Goal: Transaction & Acquisition: Purchase product/service

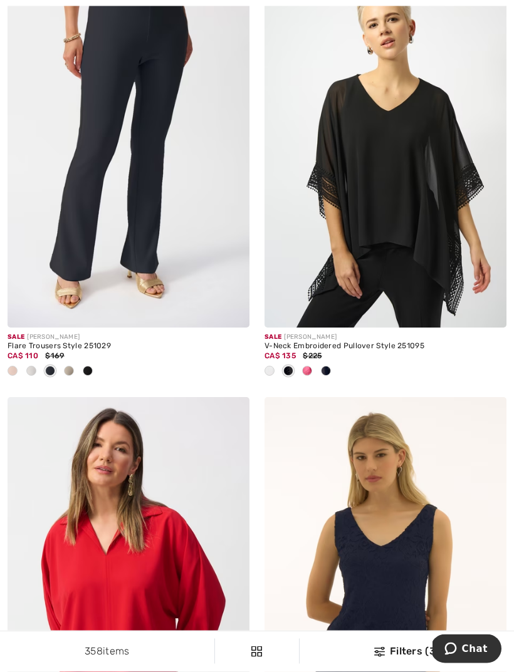
scroll to position [5981, 0]
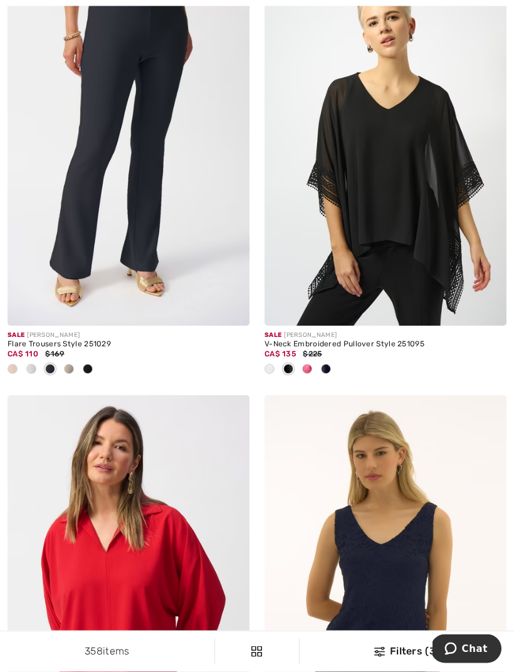
click at [399, 173] on img at bounding box center [385, 145] width 242 height 363
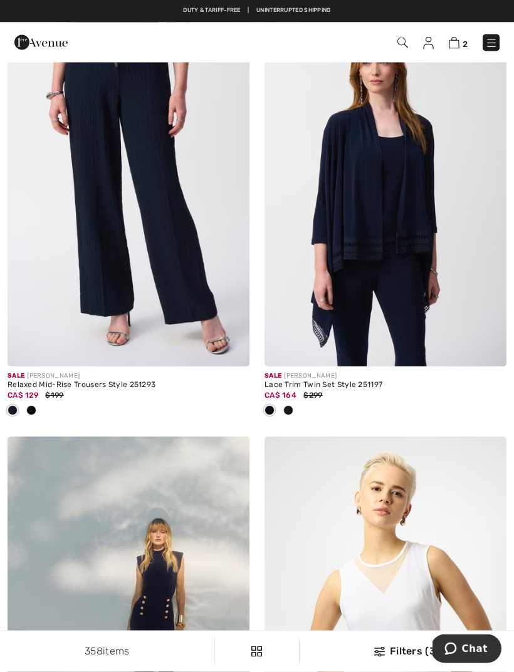
scroll to position [6807, 0]
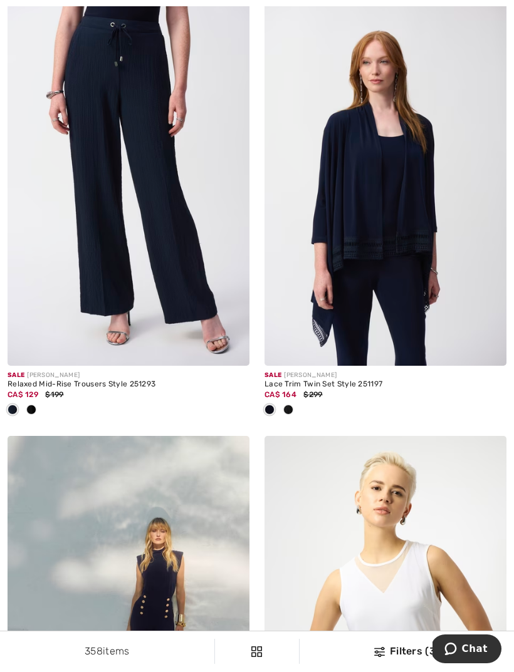
click at [392, 253] on img at bounding box center [385, 184] width 242 height 363
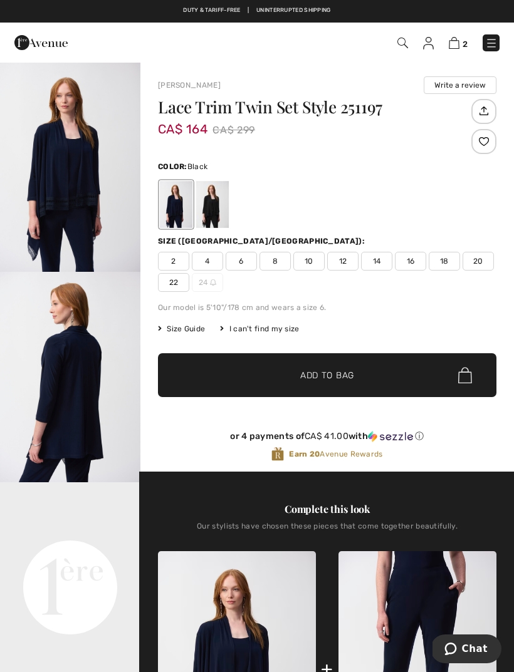
click at [222, 212] on div at bounding box center [212, 204] width 33 height 47
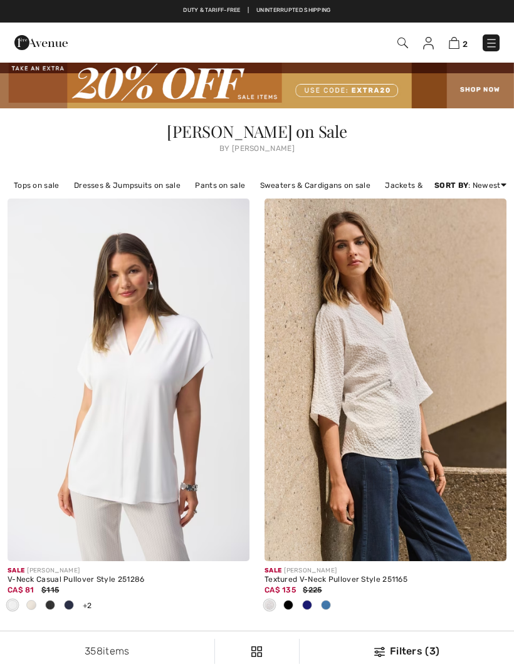
scroll to position [6847, 0]
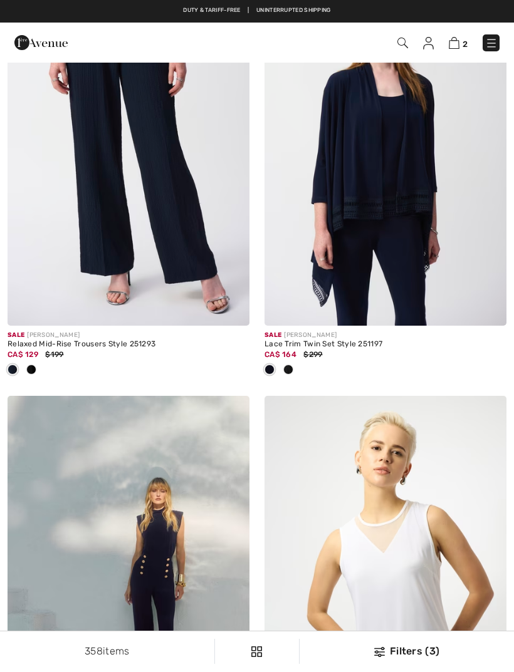
checkbox input "true"
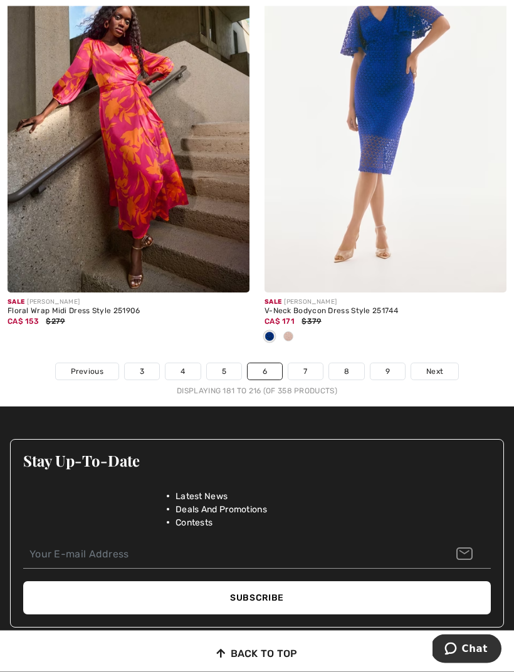
scroll to position [7746, 0]
click at [430, 366] on span "Next" at bounding box center [434, 371] width 17 height 11
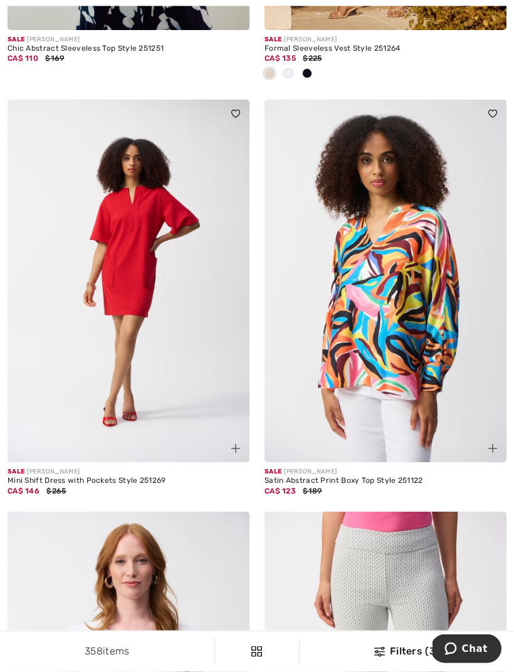
scroll to position [1809, 0]
click at [123, 190] on img at bounding box center [129, 281] width 242 height 363
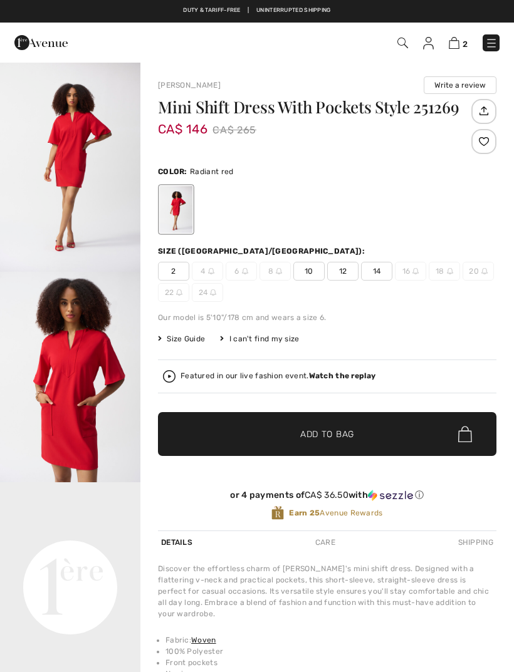
checkbox input "true"
click at [345, 379] on strong "Watch the replay" at bounding box center [342, 375] width 67 height 9
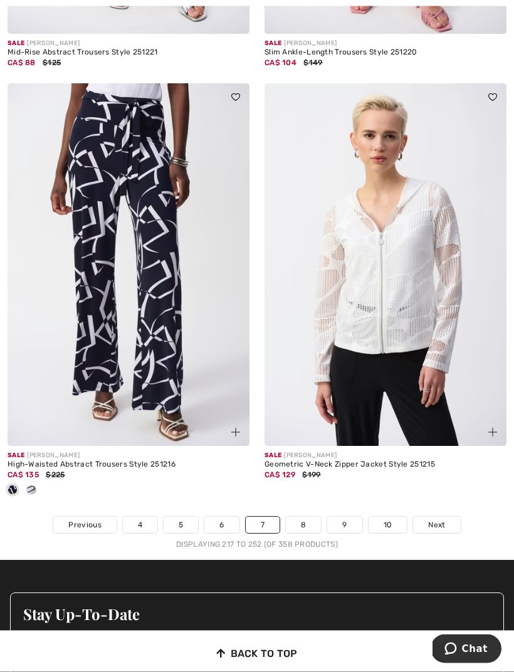
scroll to position [7427, 0]
click at [434, 519] on span "Next" at bounding box center [436, 524] width 17 height 11
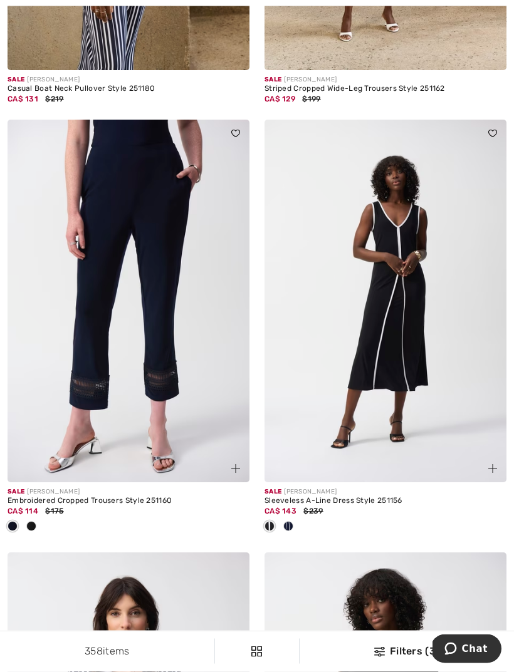
scroll to position [903, 0]
click at [374, 264] on img at bounding box center [385, 301] width 242 height 363
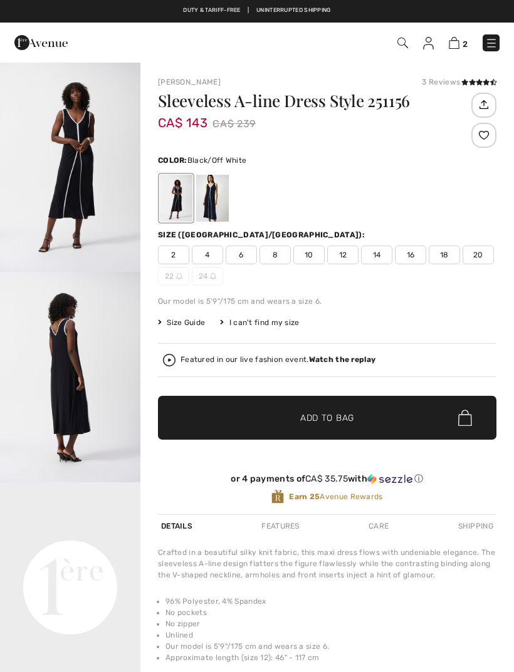
checkbox input "true"
click at [381, 257] on span "14" at bounding box center [376, 255] width 31 height 19
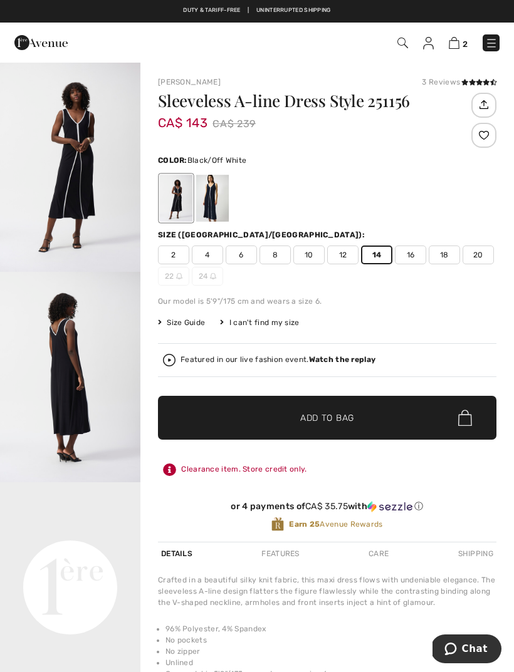
click at [352, 418] on span "Add to Bag" at bounding box center [327, 418] width 54 height 13
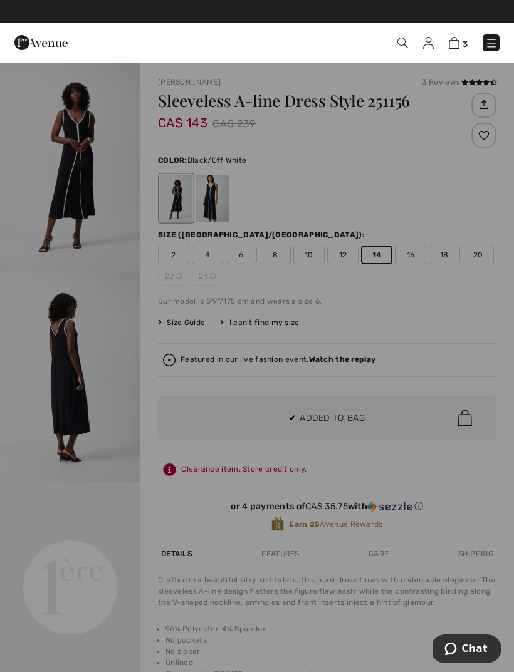
click at [124, 445] on div at bounding box center [257, 336] width 514 height 672
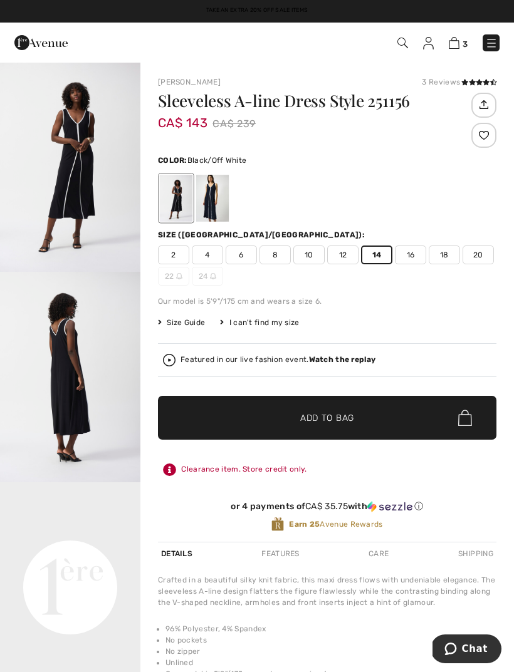
click at [343, 363] on strong "Watch the replay" at bounding box center [342, 359] width 67 height 9
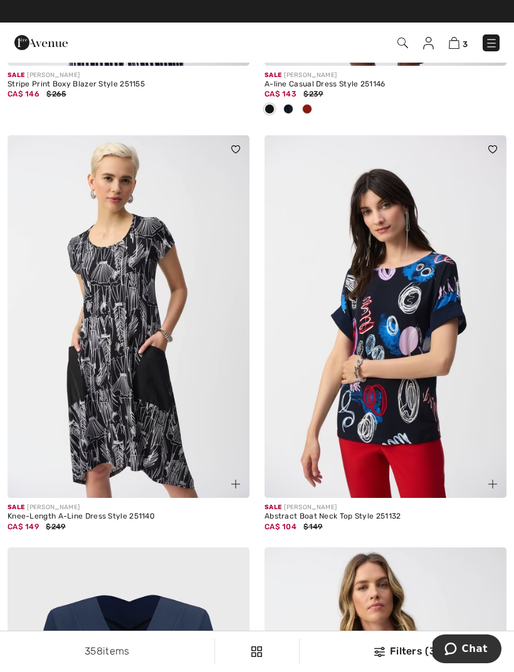
scroll to position [1682, 0]
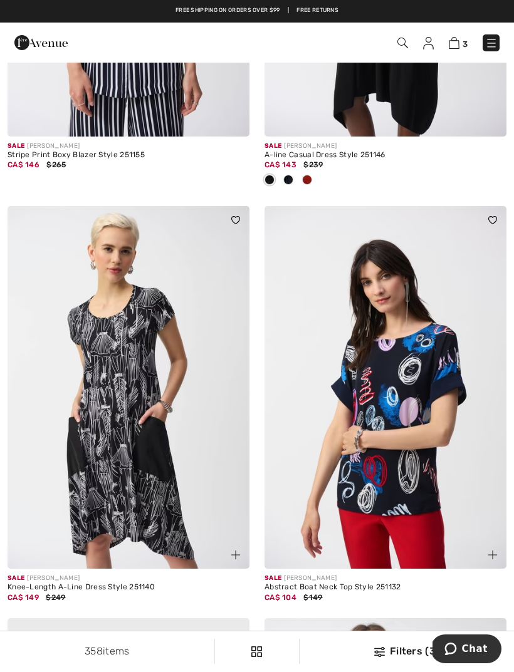
click at [459, 46] on img at bounding box center [453, 43] width 11 height 12
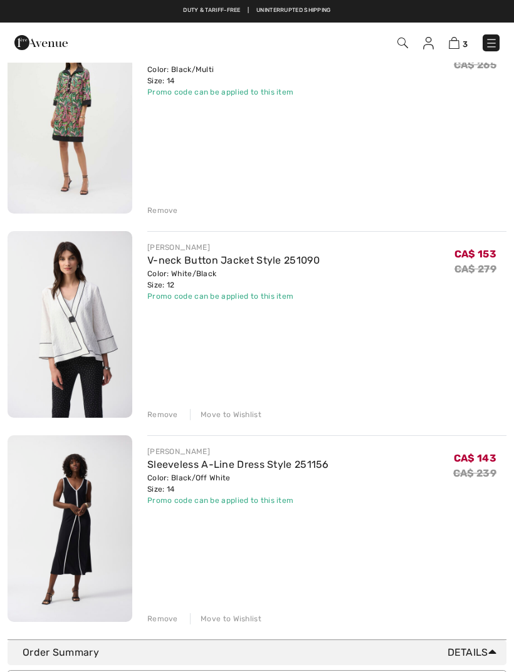
scroll to position [99, 0]
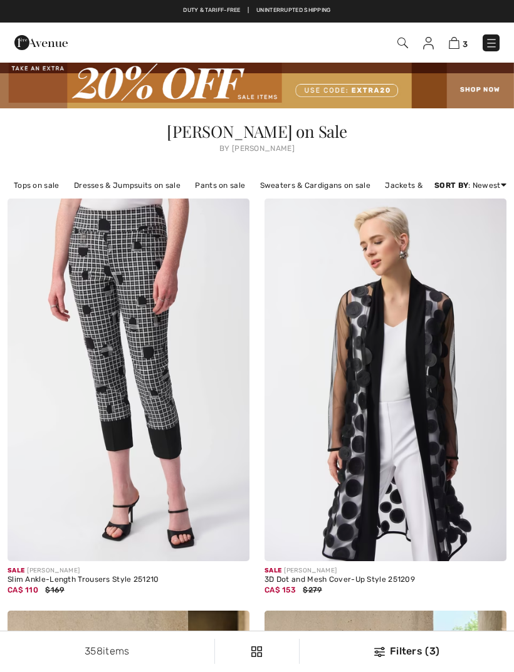
checkbox input "true"
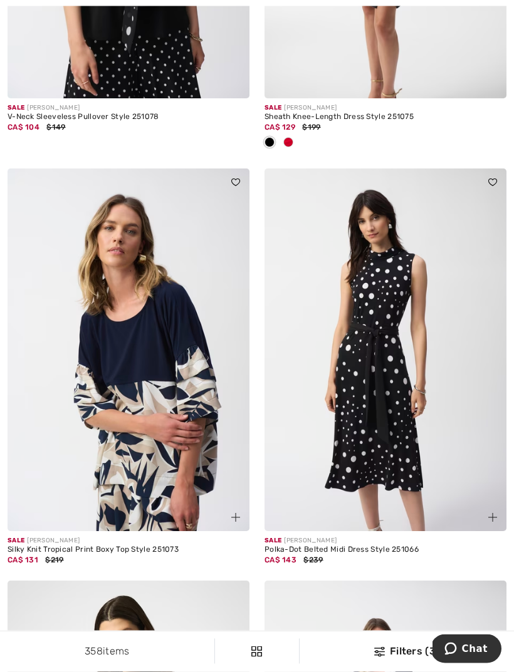
scroll to position [3928, 0]
click at [373, 313] on img at bounding box center [385, 349] width 242 height 363
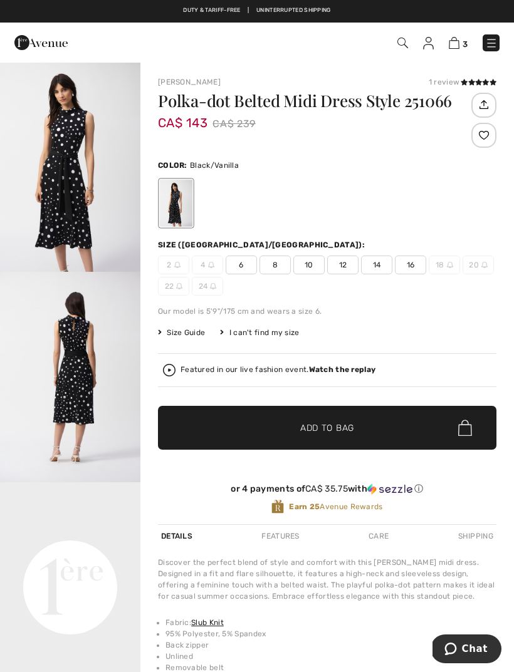
click at [345, 372] on strong "Watch the replay" at bounding box center [342, 369] width 67 height 9
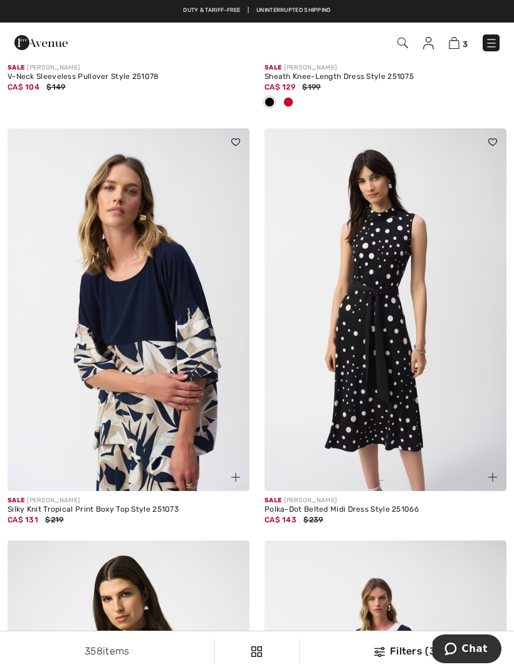
click at [381, 262] on img at bounding box center [385, 309] width 242 height 363
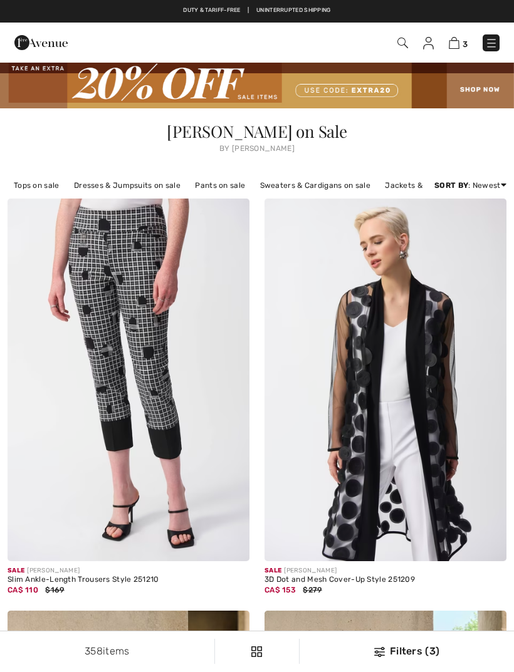
checkbox input "true"
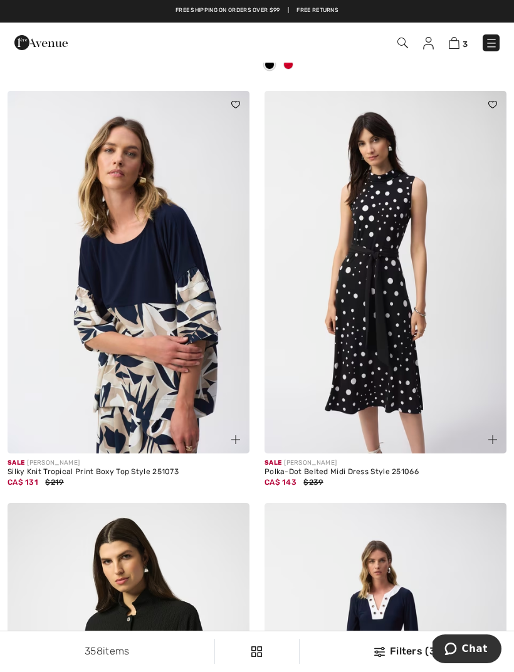
scroll to position [3981, 0]
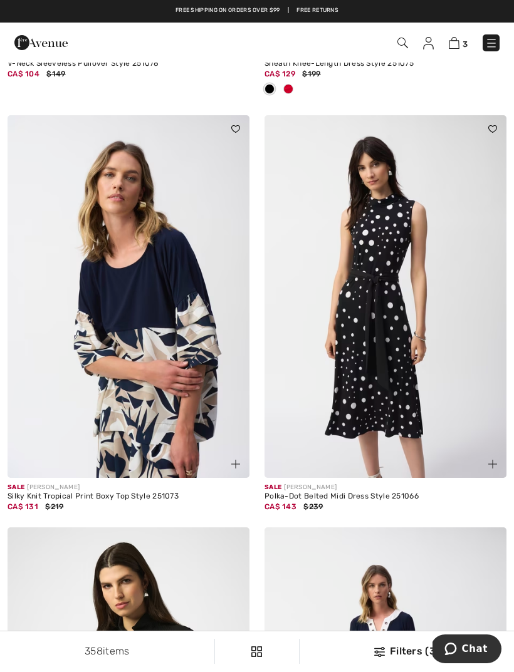
click at [366, 288] on img at bounding box center [385, 296] width 242 height 363
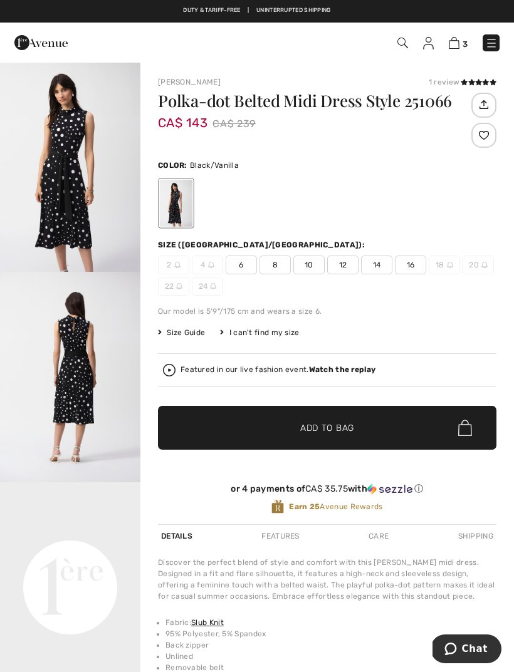
click at [417, 267] on span "16" at bounding box center [410, 265] width 31 height 19
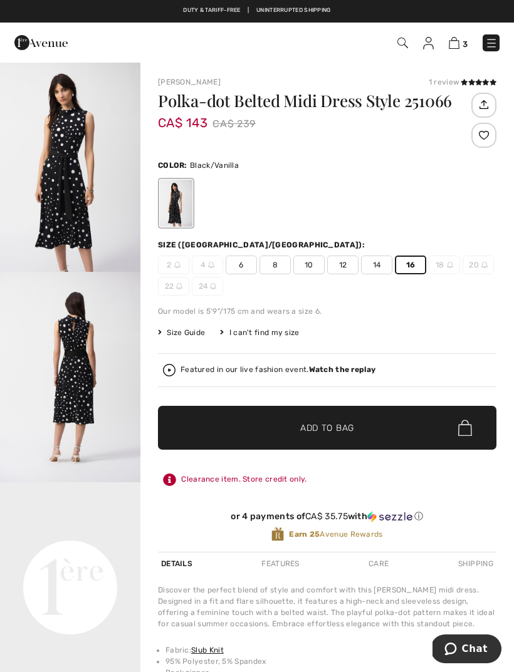
click at [345, 428] on span "Add to Bag" at bounding box center [327, 428] width 54 height 13
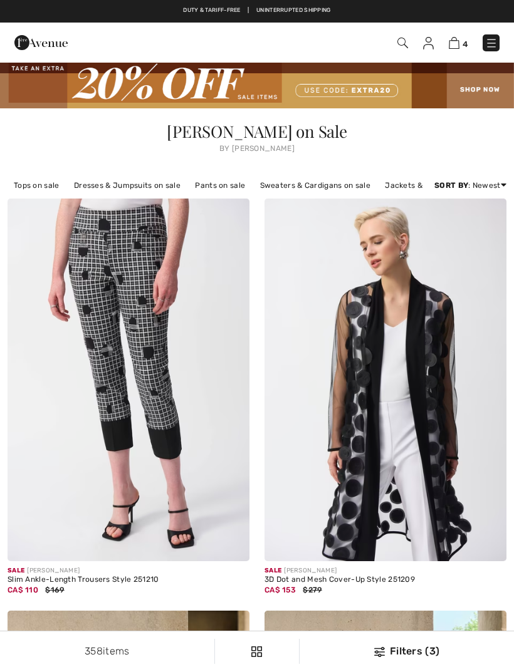
scroll to position [3981, 0]
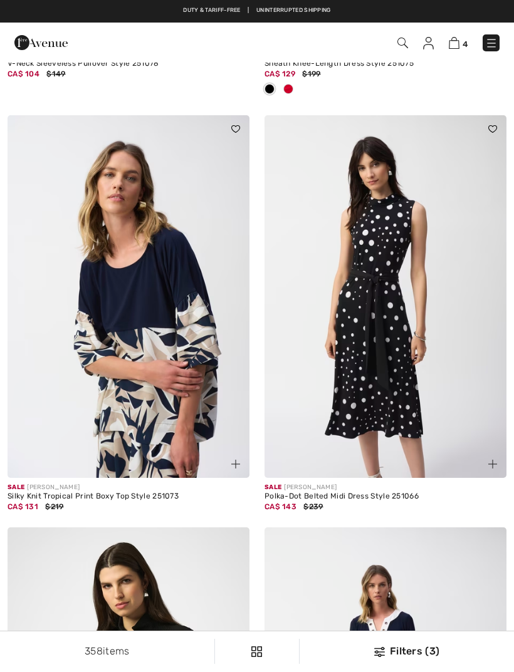
checkbox input "true"
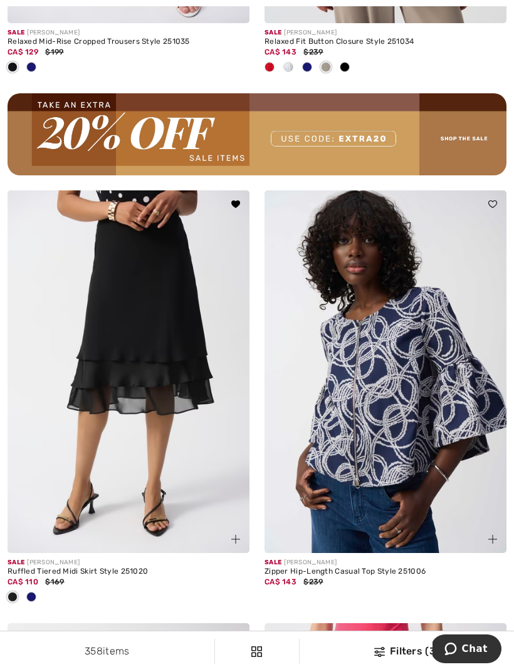
scroll to position [5319, 0]
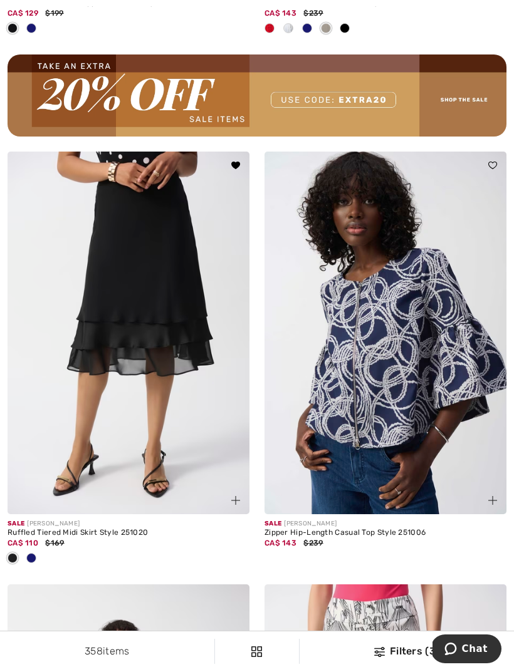
click at [126, 271] on img at bounding box center [129, 333] width 242 height 363
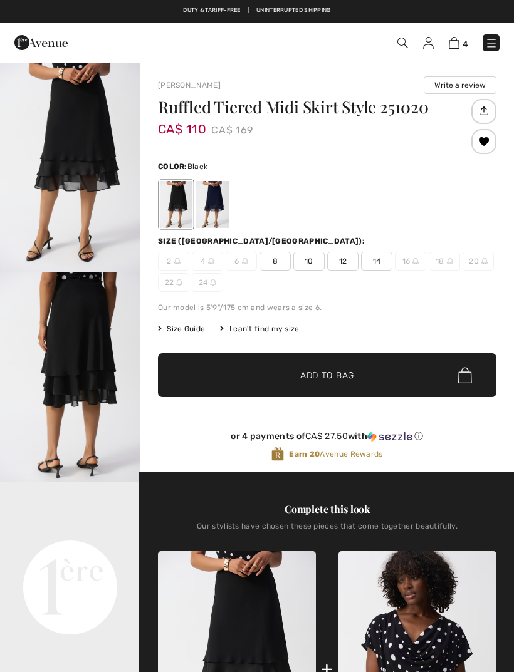
checkbox input "true"
click at [379, 266] on span "14" at bounding box center [376, 261] width 31 height 19
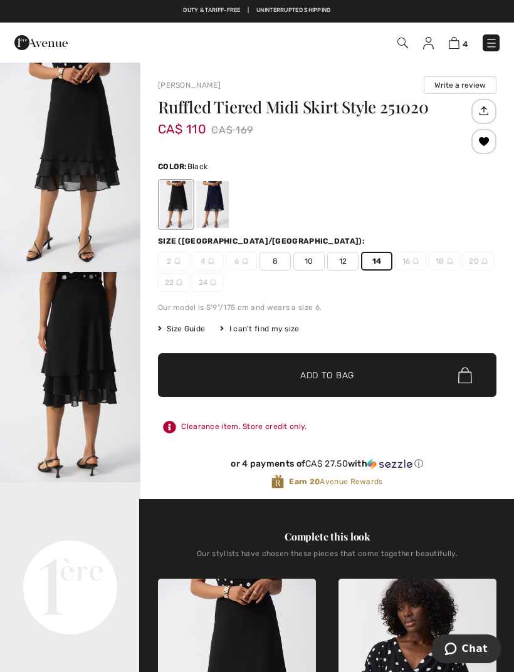
click at [356, 371] on span "✔ Added to Bag Add to Bag" at bounding box center [327, 375] width 338 height 44
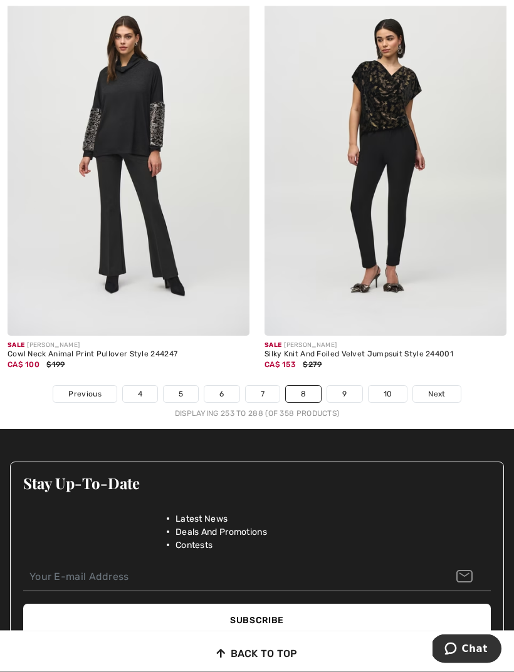
scroll to position [7669, 0]
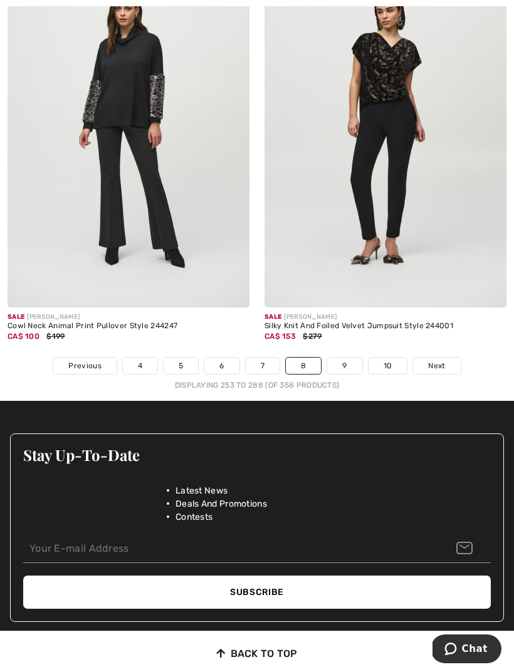
click at [430, 360] on span "Next" at bounding box center [436, 365] width 17 height 11
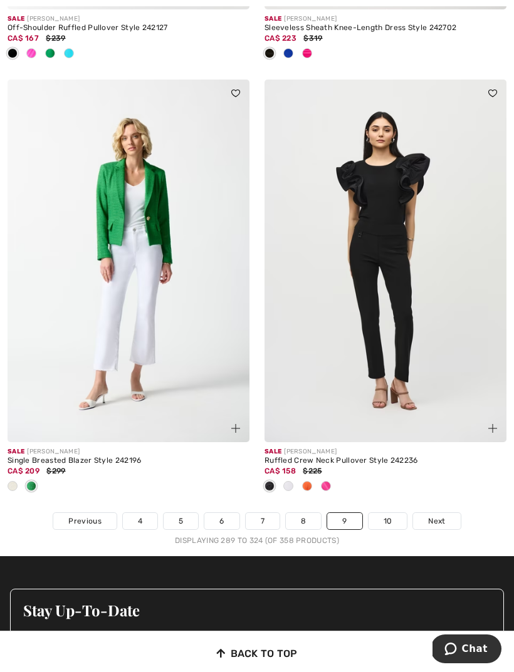
scroll to position [7515, 0]
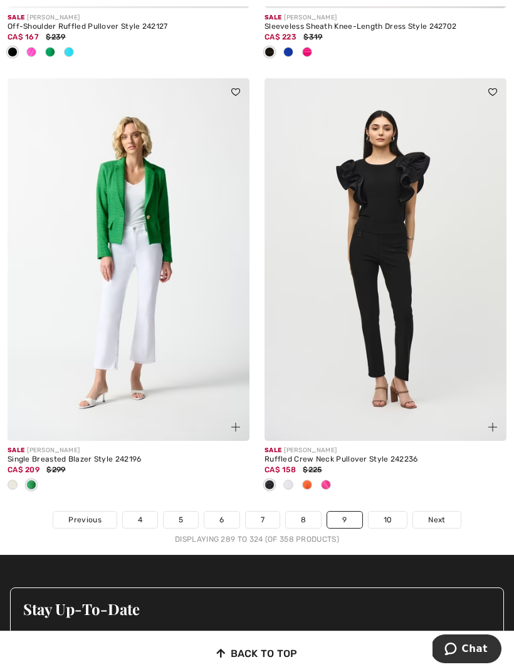
click at [436, 514] on span "Next" at bounding box center [436, 519] width 17 height 11
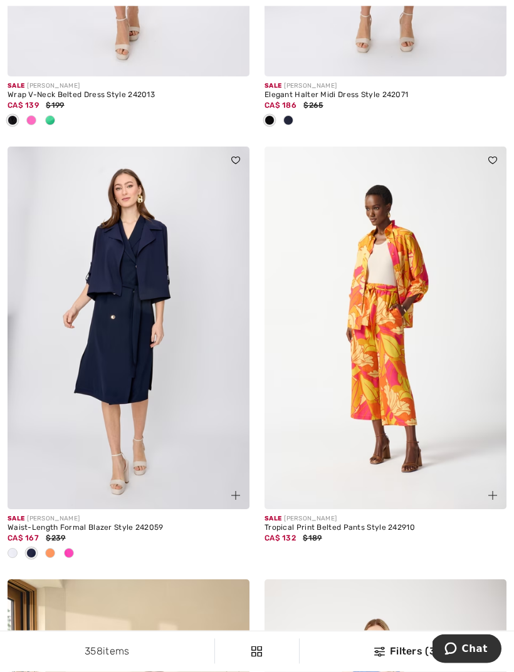
scroll to position [918, 0]
click at [73, 552] on span at bounding box center [69, 553] width 10 height 10
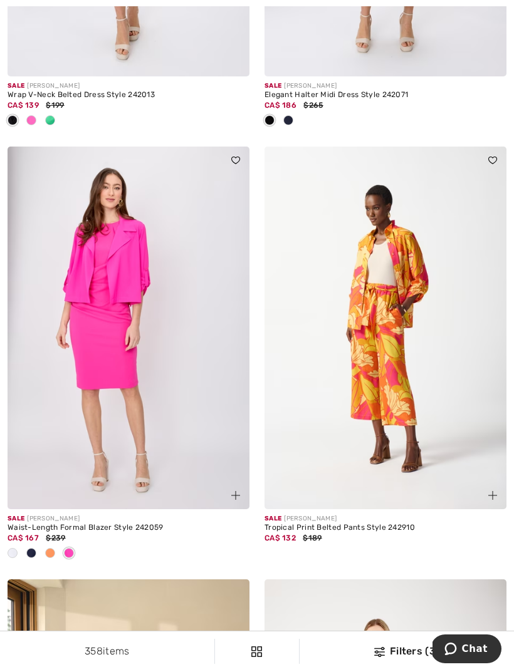
click at [58, 551] on div at bounding box center [50, 554] width 19 height 21
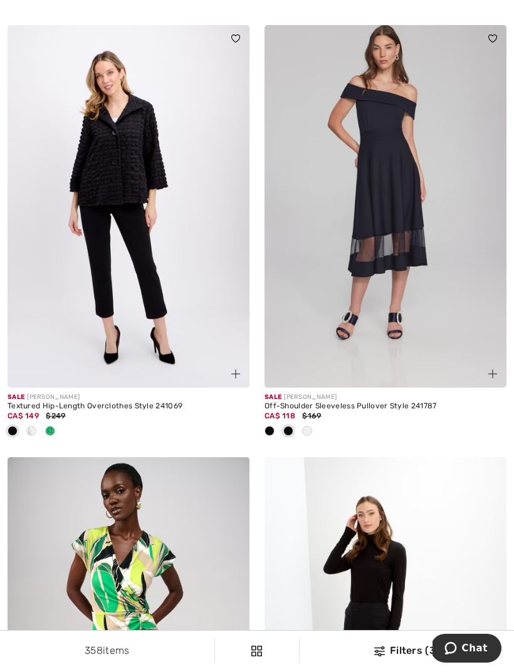
scroll to position [5982, 0]
click at [56, 431] on div at bounding box center [50, 432] width 19 height 21
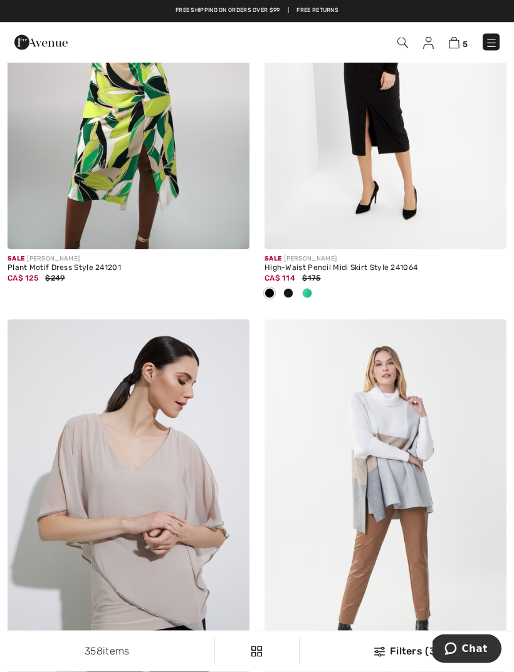
scroll to position [6498, 0]
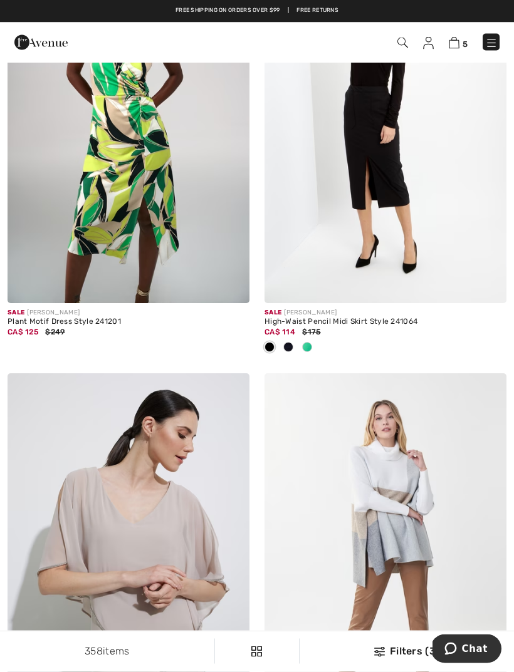
click at [459, 44] on img at bounding box center [453, 43] width 11 height 12
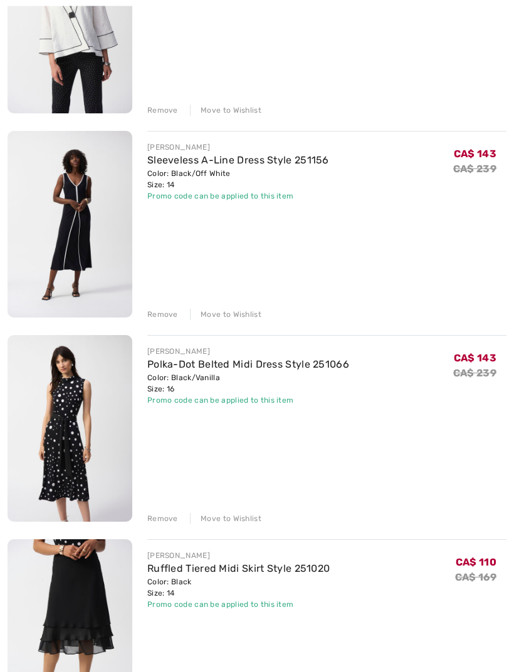
scroll to position [463, 0]
click at [162, 519] on div "Remove" at bounding box center [162, 518] width 31 height 11
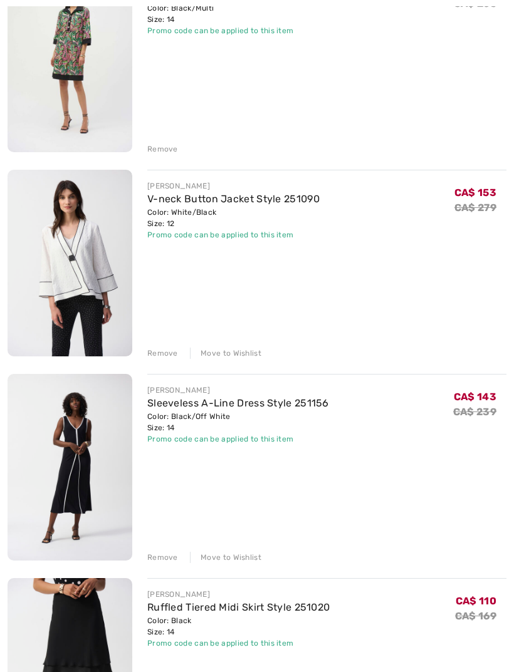
scroll to position [0, 0]
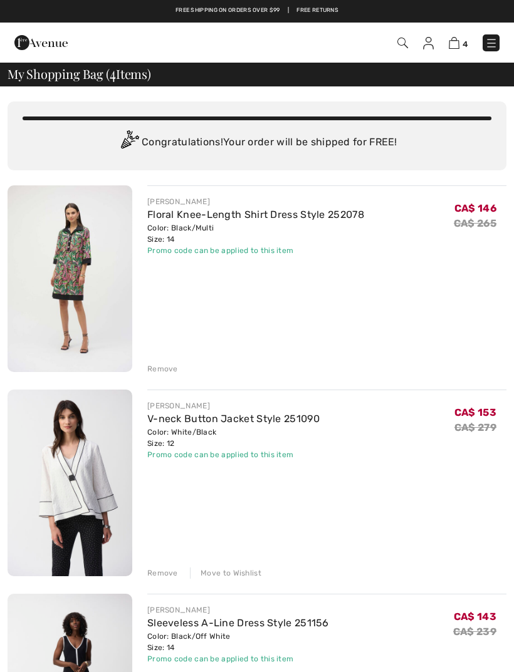
click at [405, 48] on img at bounding box center [402, 43] width 11 height 11
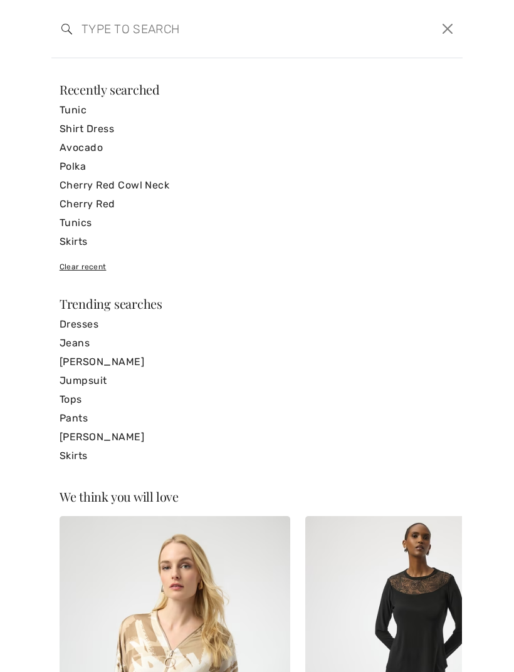
click at [78, 113] on link "Tunic" at bounding box center [257, 110] width 395 height 19
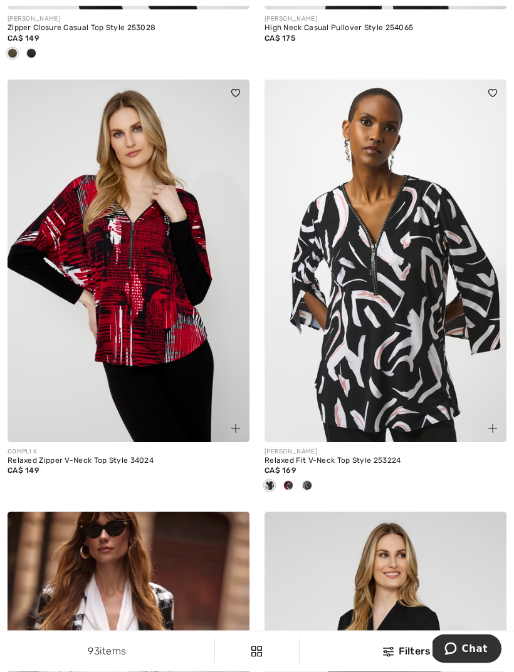
scroll to position [1407, 0]
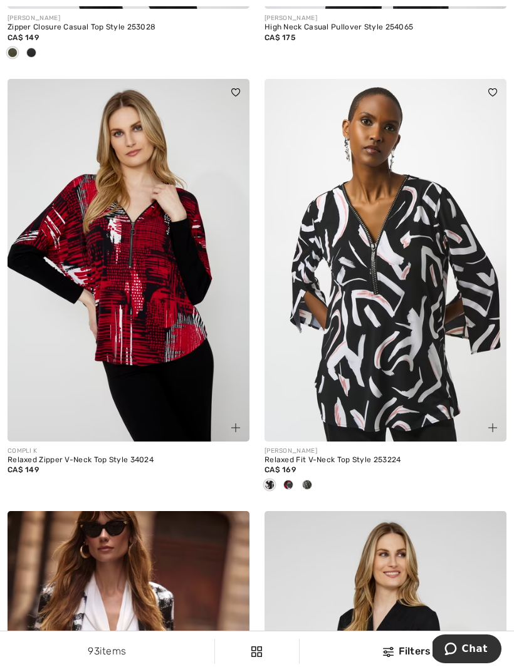
click at [292, 485] on span at bounding box center [288, 485] width 10 height 10
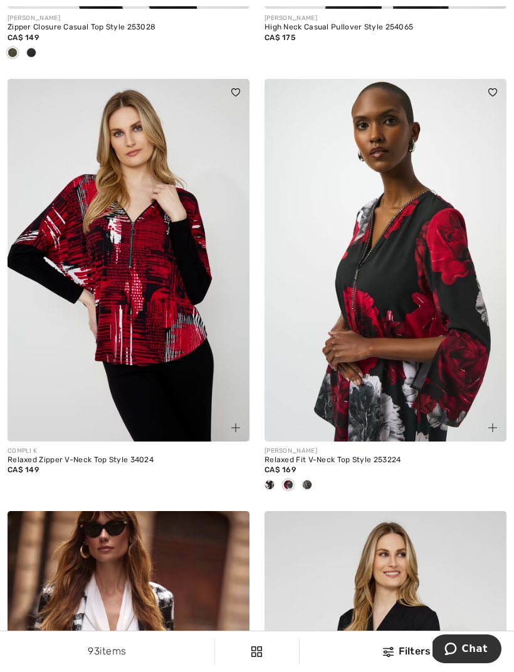
click at [311, 487] on div at bounding box center [307, 485] width 19 height 21
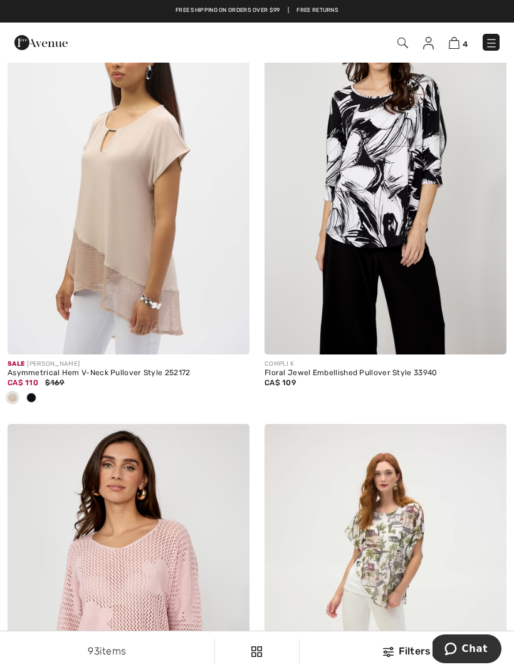
scroll to position [5939, 0]
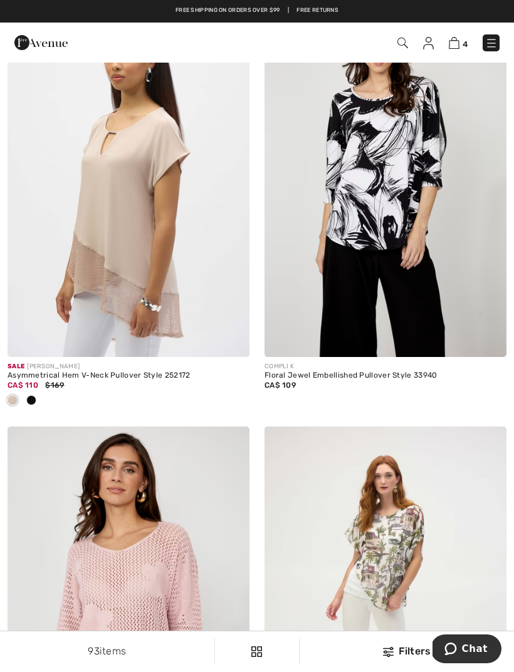
click at [398, 659] on div "Filters" at bounding box center [406, 651] width 199 height 15
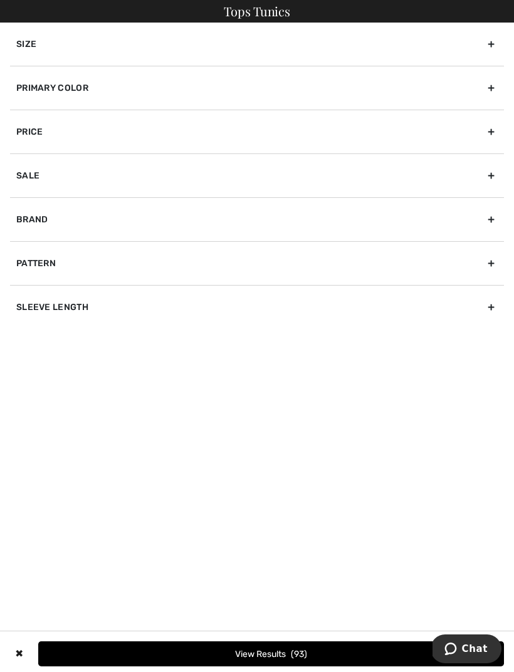
click at [74, 225] on div "Brand" at bounding box center [257, 219] width 494 height 44
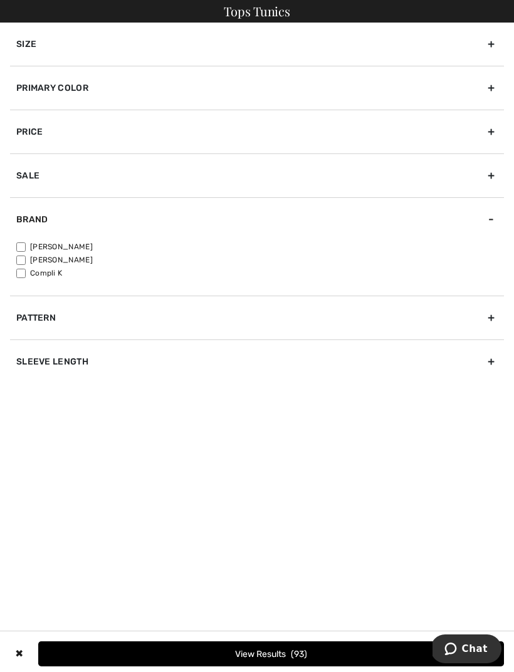
click at [26, 249] on input"] "[PERSON_NAME]" at bounding box center [20, 246] width 9 height 9
checkbox input"] "true"
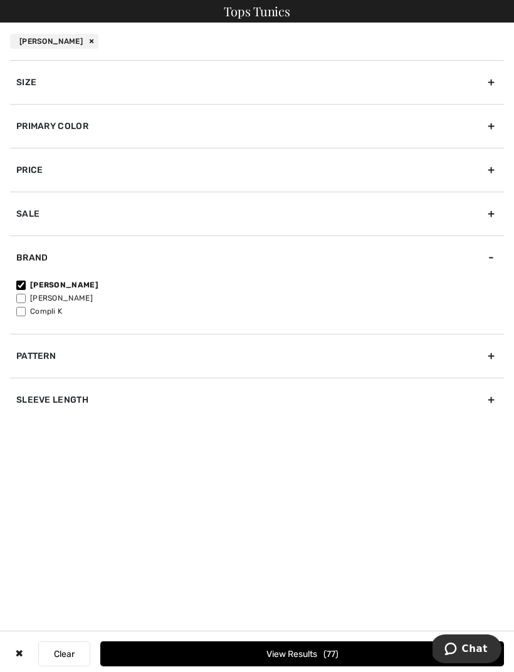
click at [316, 666] on button "View Results 77" at bounding box center [301, 653] width 403 height 25
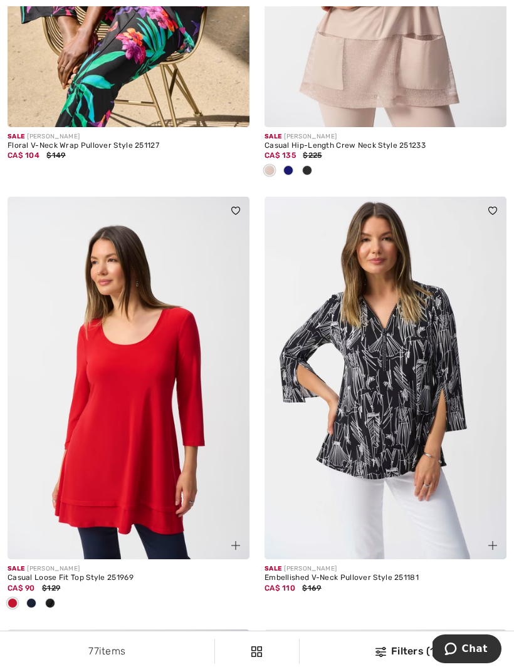
scroll to position [6194, 0]
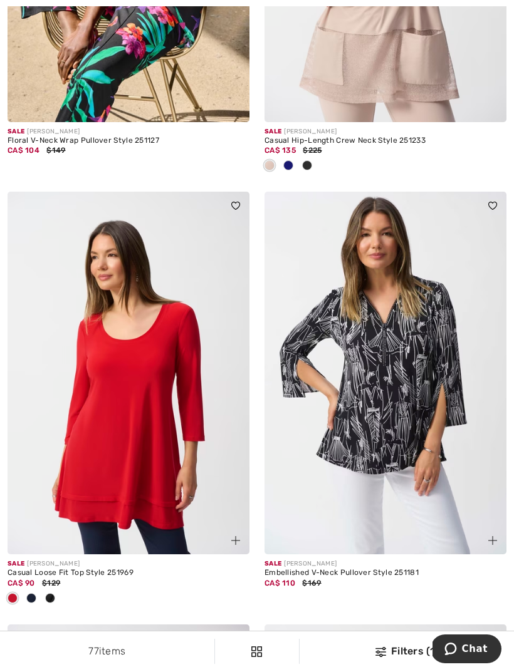
click at [375, 408] on img at bounding box center [385, 373] width 242 height 363
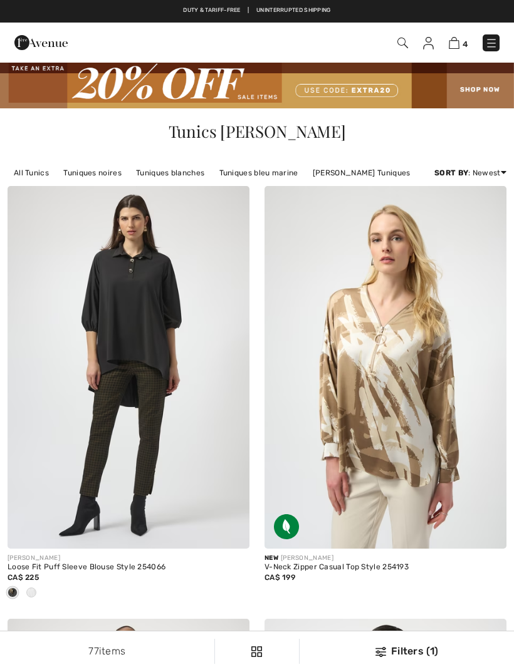
checkbox input "true"
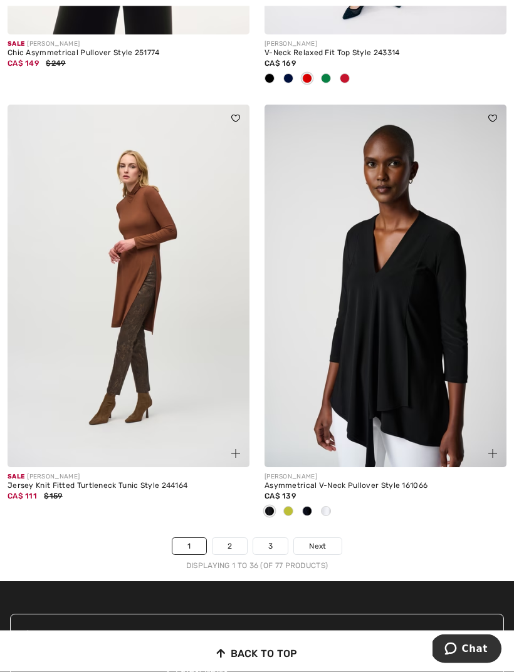
scroll to position [7579, 0]
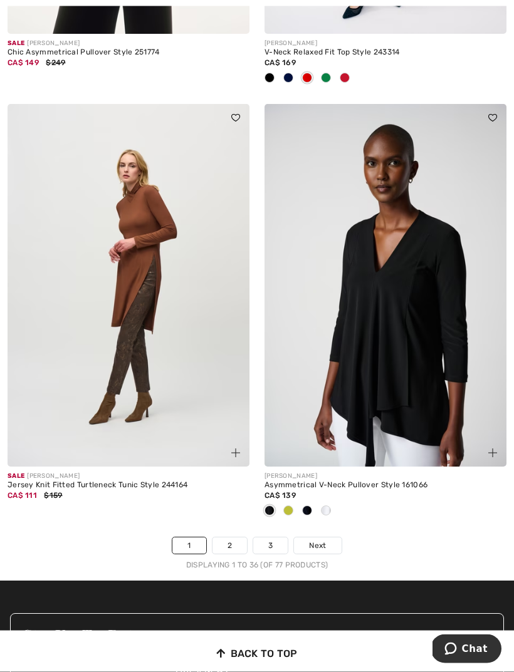
click at [293, 506] on span at bounding box center [288, 511] width 10 height 10
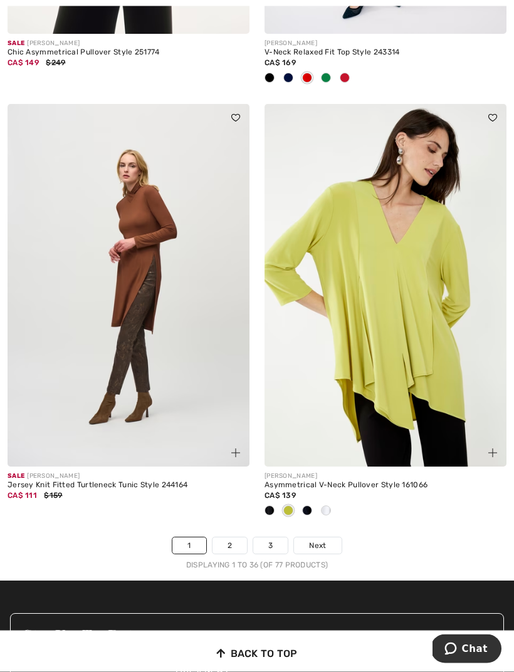
scroll to position [7580, 0]
click at [328, 506] on span at bounding box center [326, 510] width 10 height 10
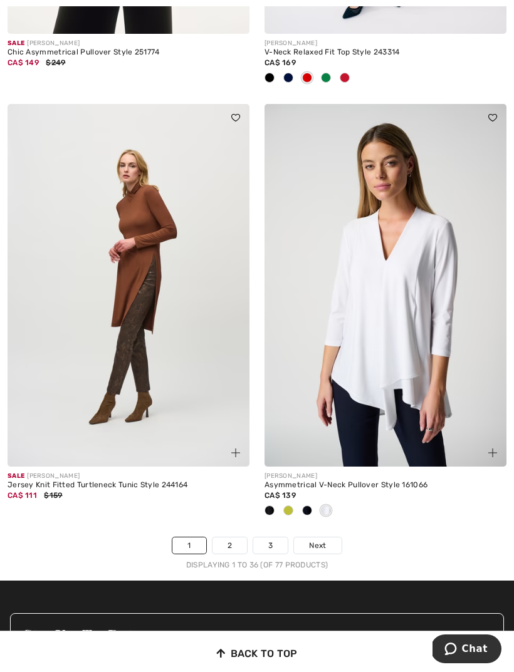
click at [370, 264] on img at bounding box center [385, 285] width 242 height 363
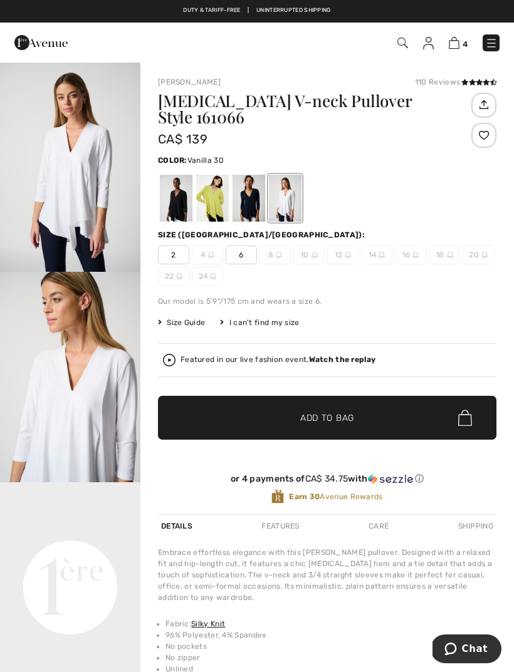
click at [220, 204] on div at bounding box center [212, 198] width 33 height 47
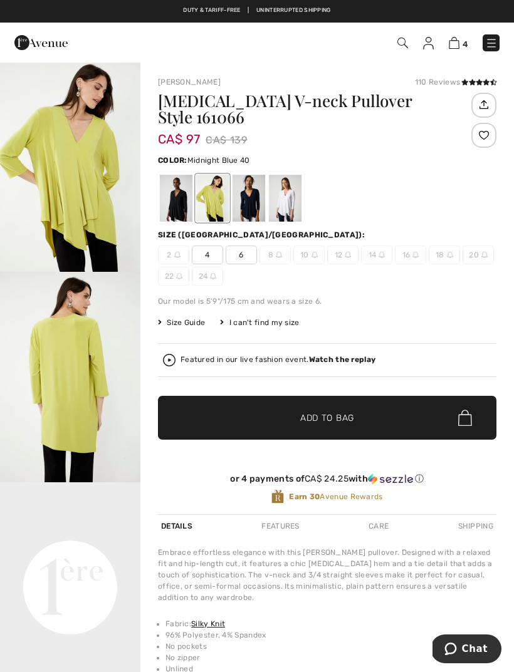
click at [257, 212] on div at bounding box center [248, 198] width 33 height 47
